Goal: Navigation & Orientation: Understand site structure

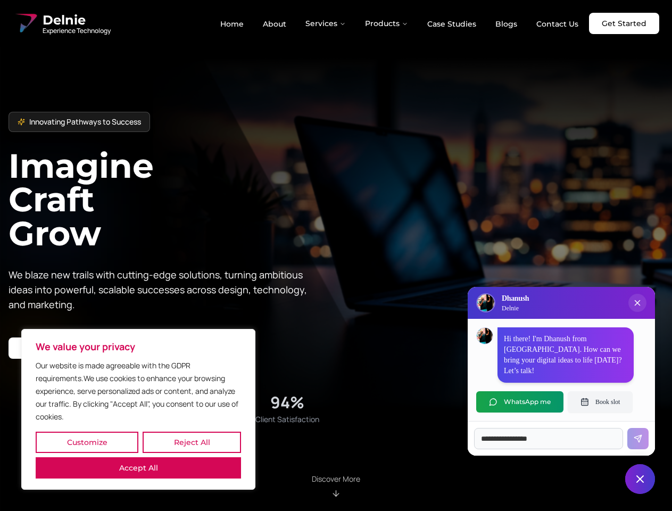
click at [87, 442] on button "Customize" at bounding box center [87, 441] width 103 height 21
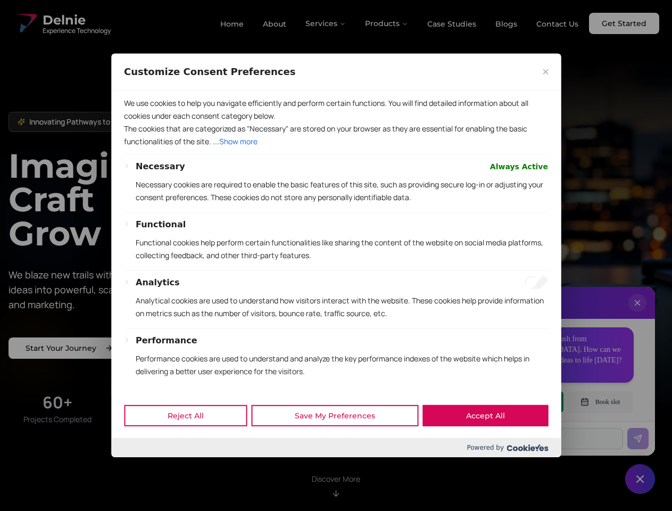
click at [191, 442] on div at bounding box center [336, 255] width 672 height 511
click at [138, 386] on div "Performance Performance cookies are used to understand and analyze the key perf…" at bounding box center [342, 360] width 412 height 52
click at [336, 255] on p "Functional cookies help perform certain functionalities like sharing the conten…" at bounding box center [342, 249] width 412 height 26
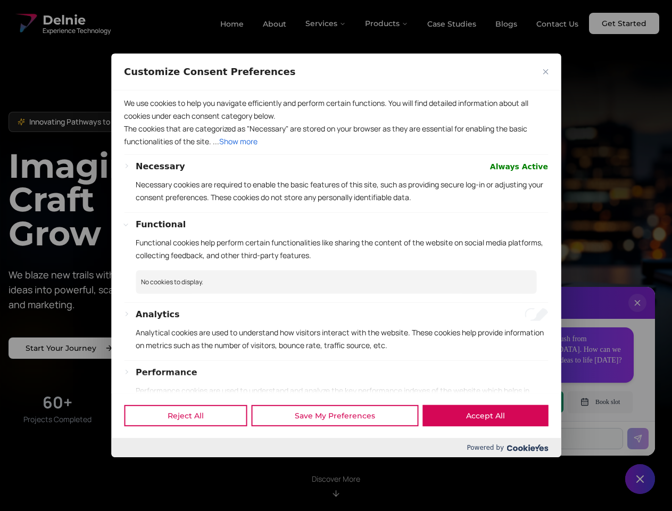
click at [326, 23] on div at bounding box center [336, 255] width 672 height 511
click at [387, 23] on div at bounding box center [336, 255] width 672 height 511
click at [637, 313] on div at bounding box center [336, 255] width 672 height 511
click at [520, 402] on div "Reject All Save My Preferences Accept All" at bounding box center [335, 415] width 449 height 45
click at [600, 402] on div at bounding box center [336, 255] width 672 height 511
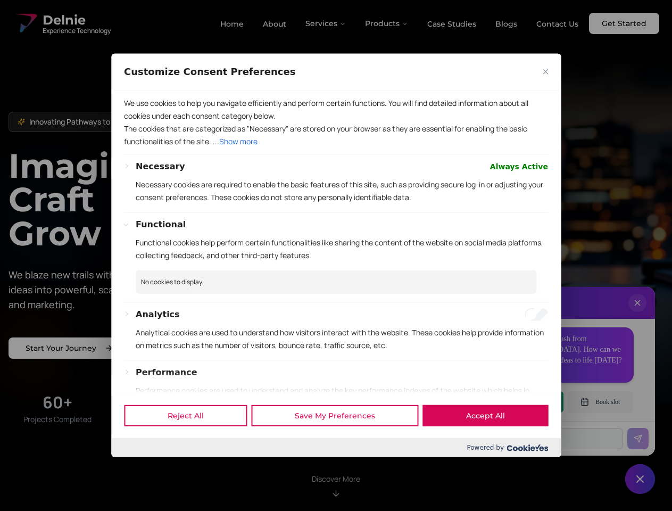
click at [640, 479] on div at bounding box center [336, 255] width 672 height 511
